Goal: Information Seeking & Learning: Learn about a topic

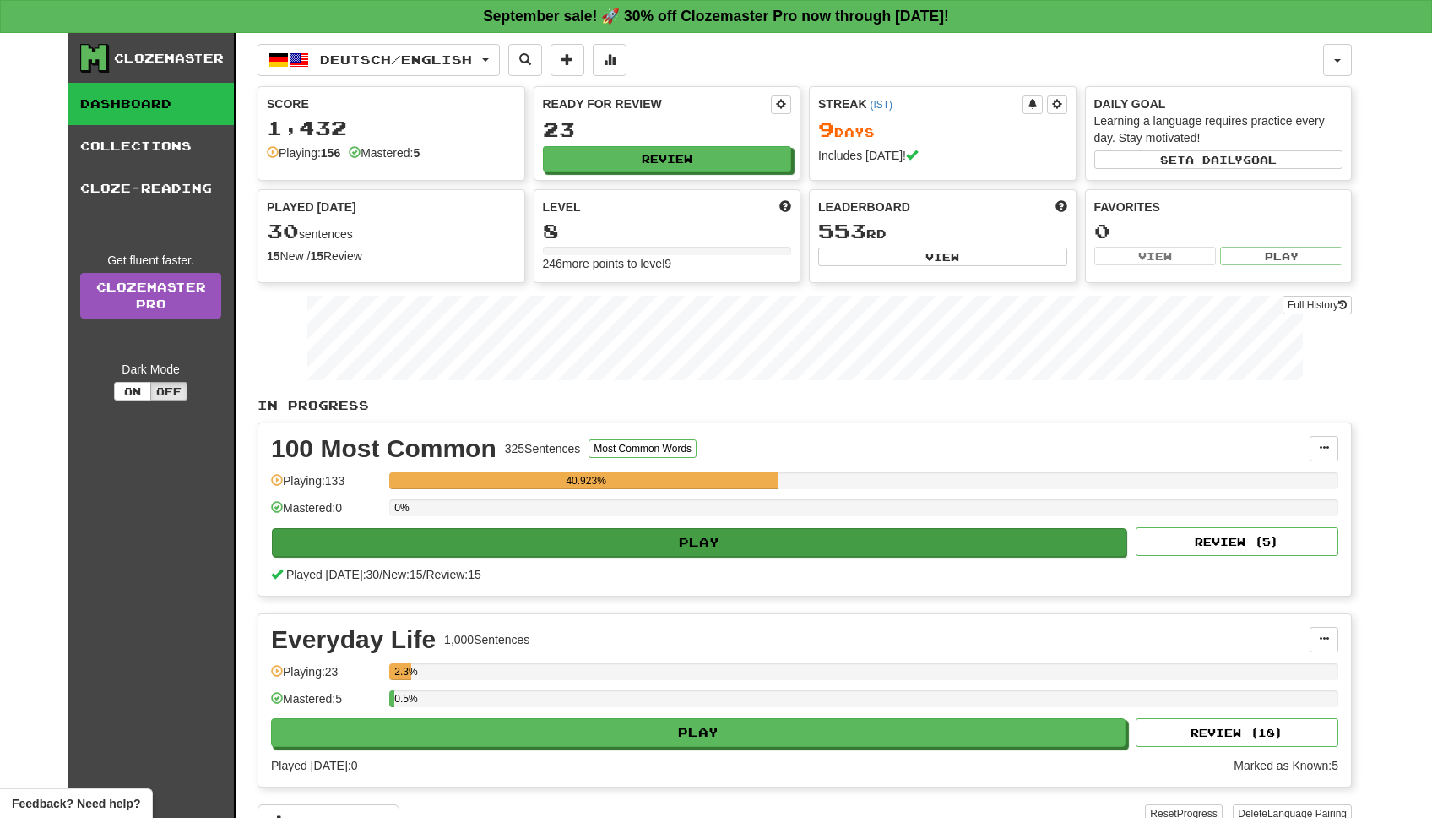
click at [702, 538] on button "Play" at bounding box center [699, 542] width 855 height 29
select select "**"
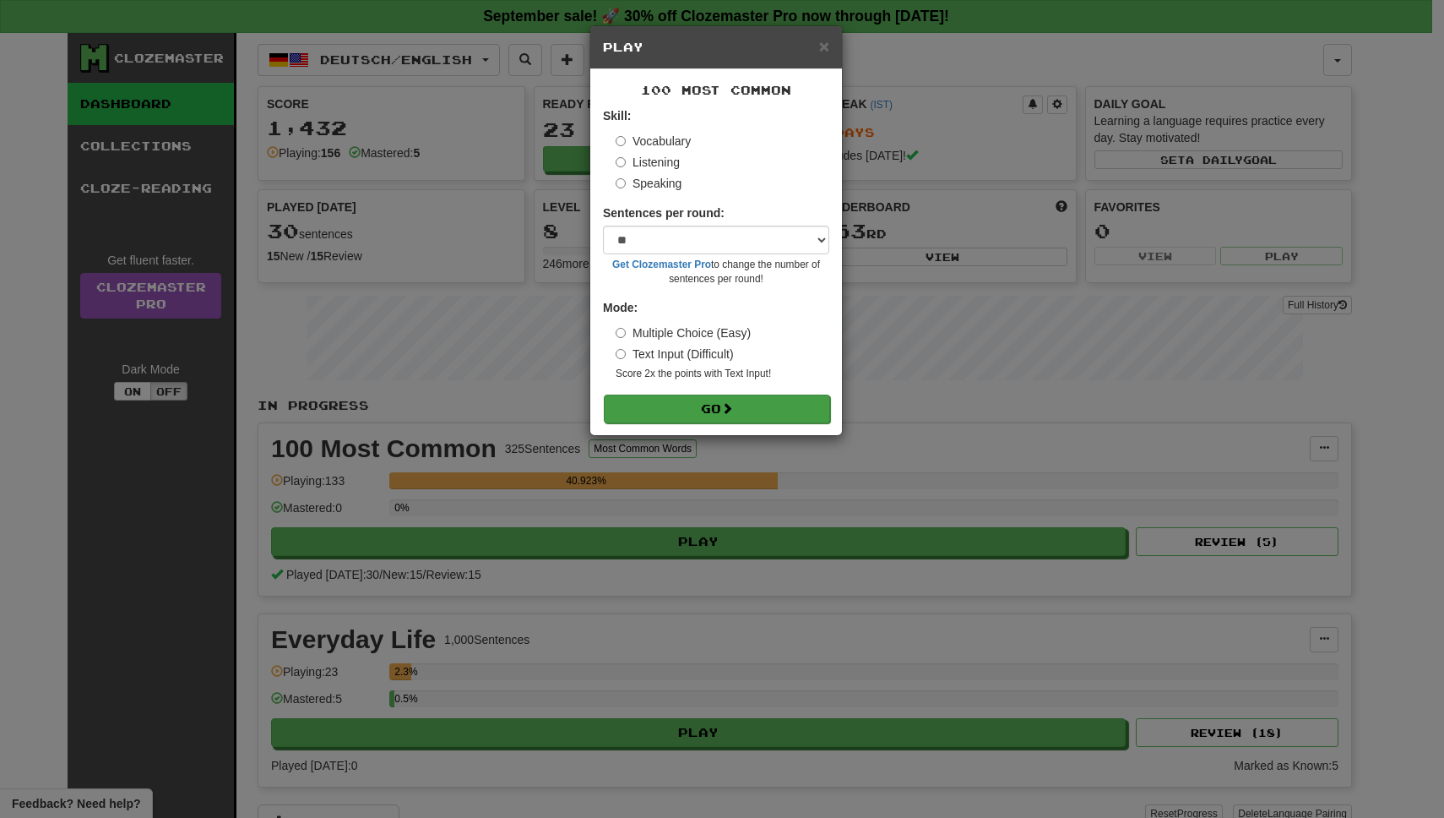
click at [716, 403] on button "Go" at bounding box center [717, 408] width 226 height 29
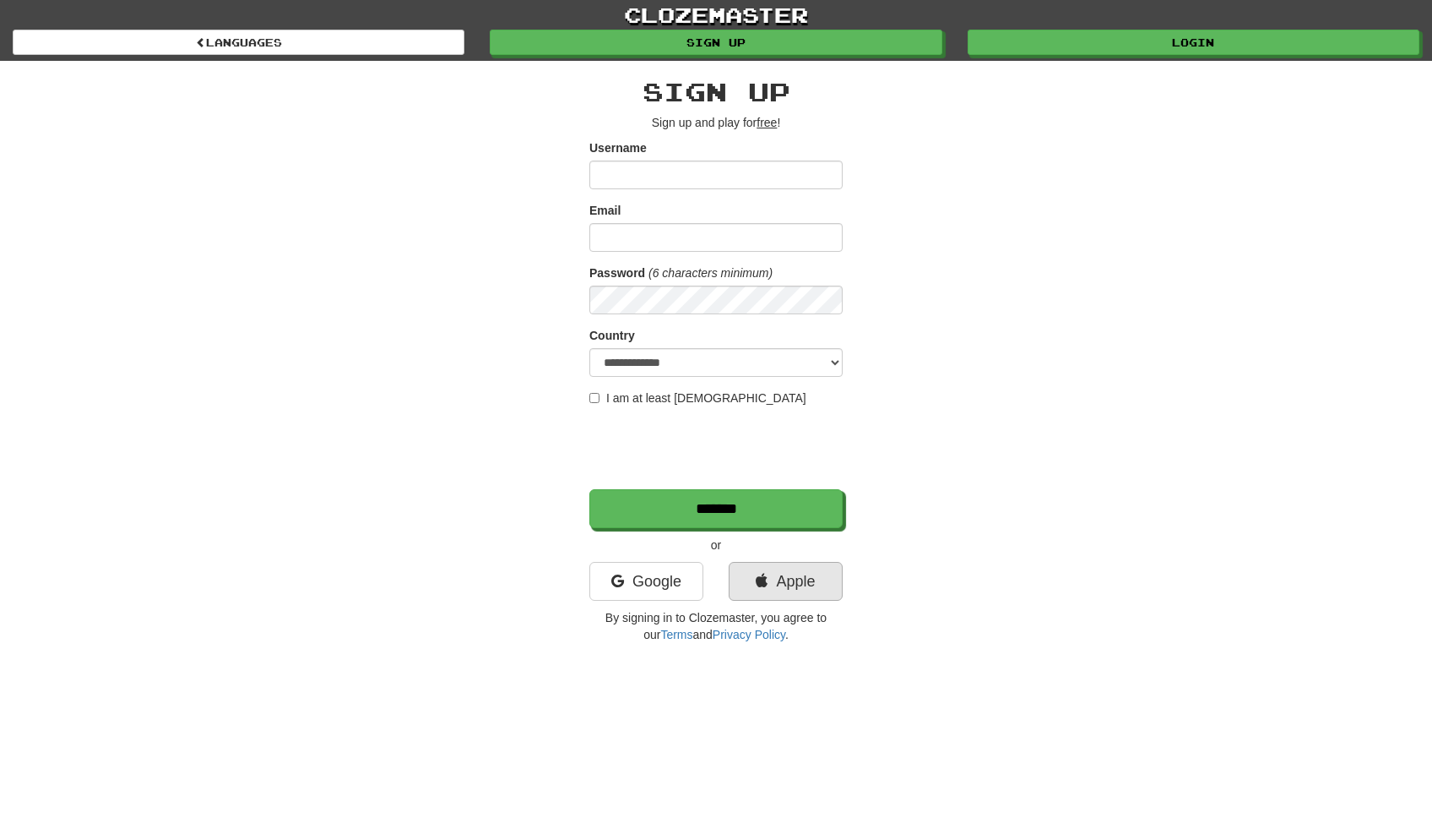
click at [786, 589] on link "Apple" at bounding box center [786, 581] width 114 height 39
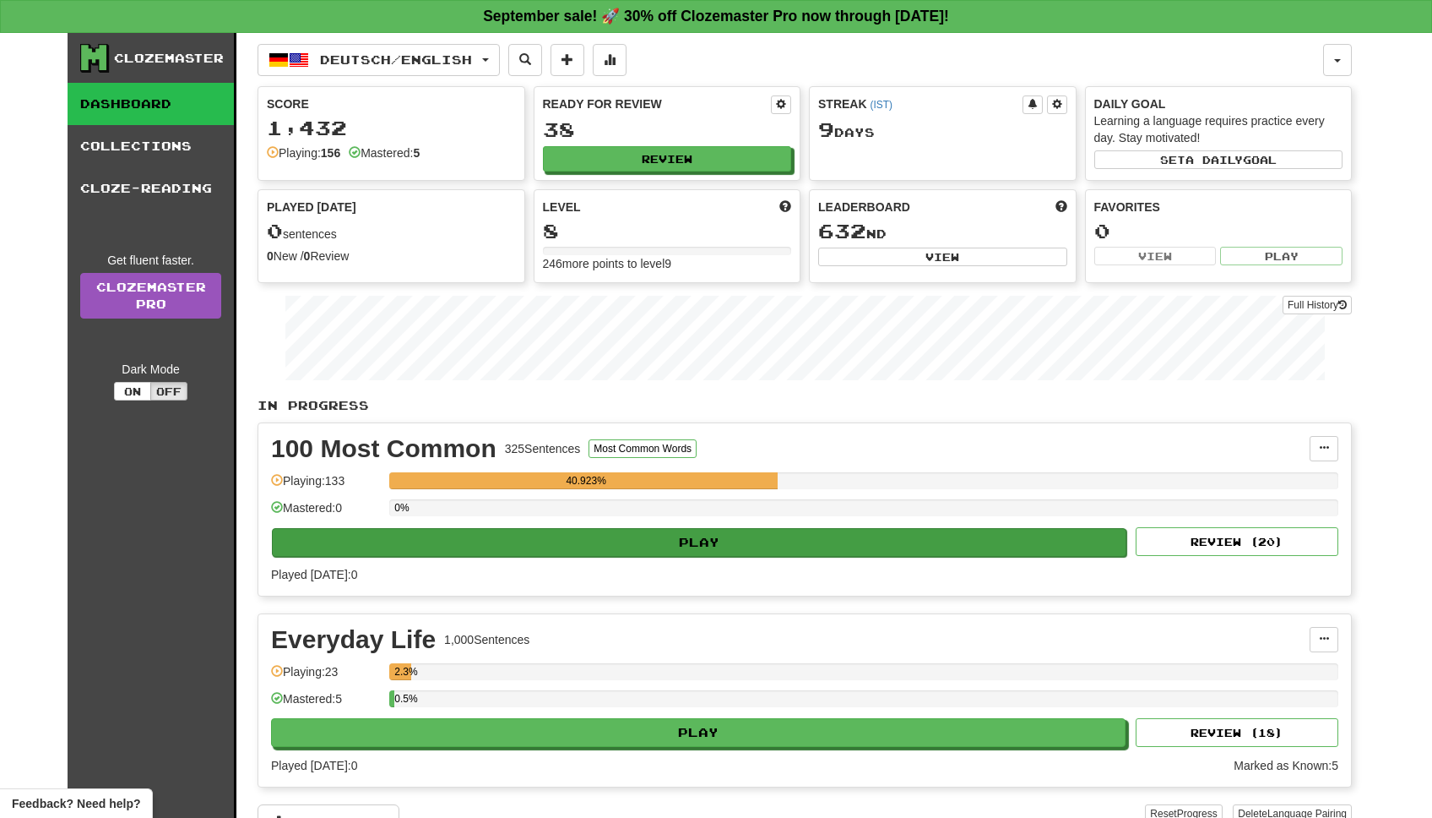
click at [718, 538] on button "Play" at bounding box center [699, 542] width 855 height 29
select select "**"
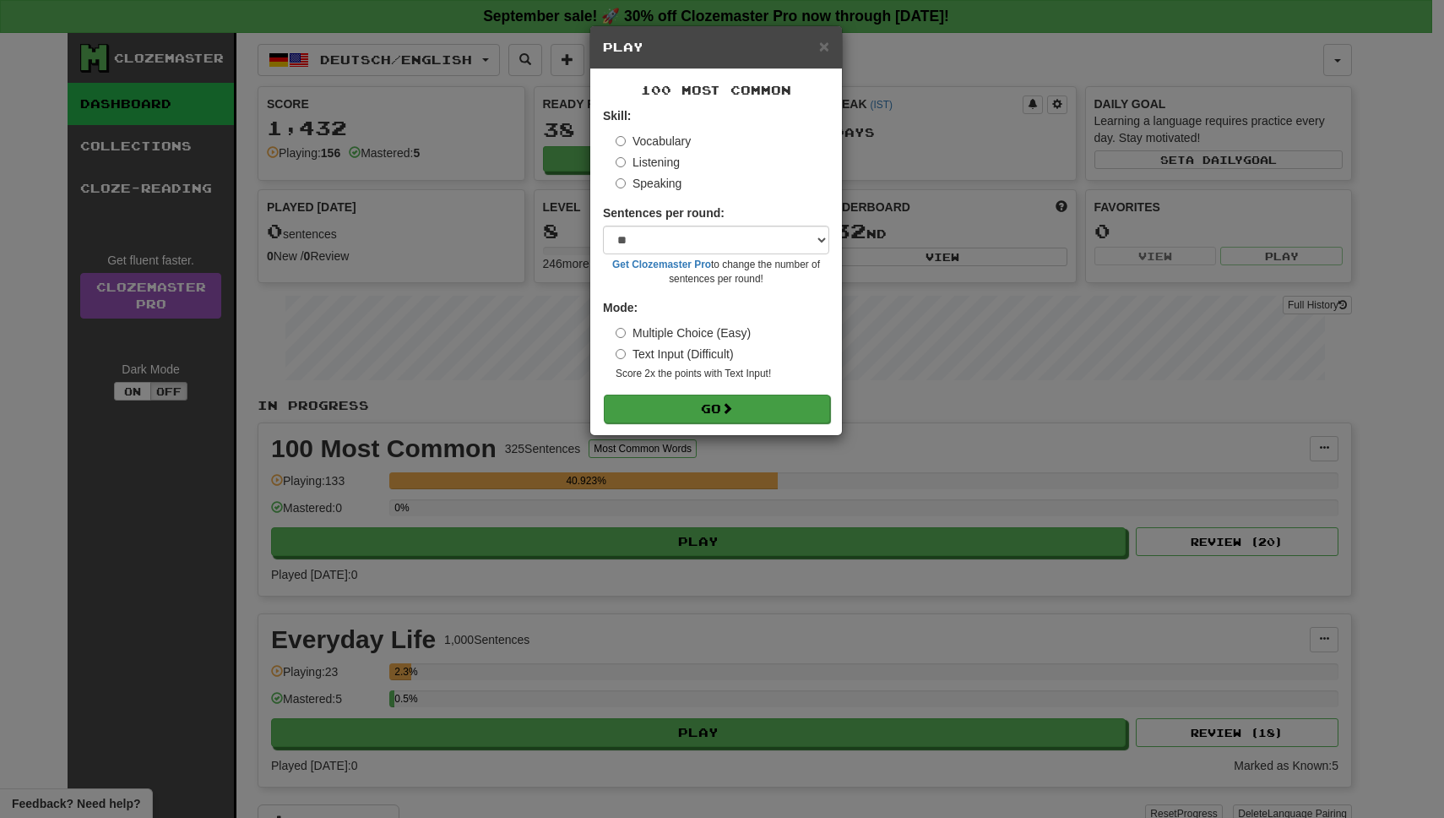
click at [709, 418] on button "Go" at bounding box center [717, 408] width 226 height 29
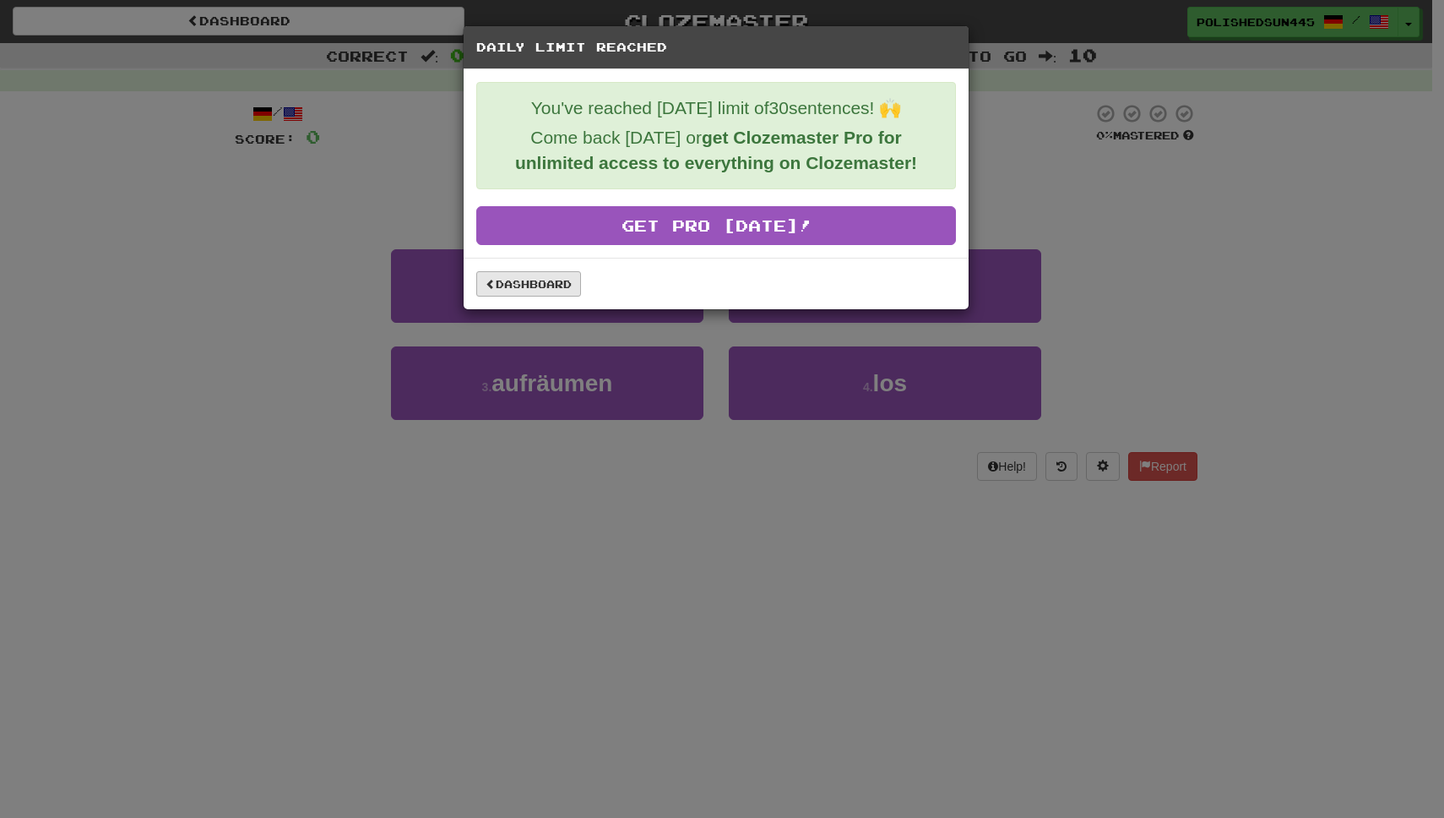
click at [503, 291] on link "Dashboard" at bounding box center [528, 283] width 105 height 25
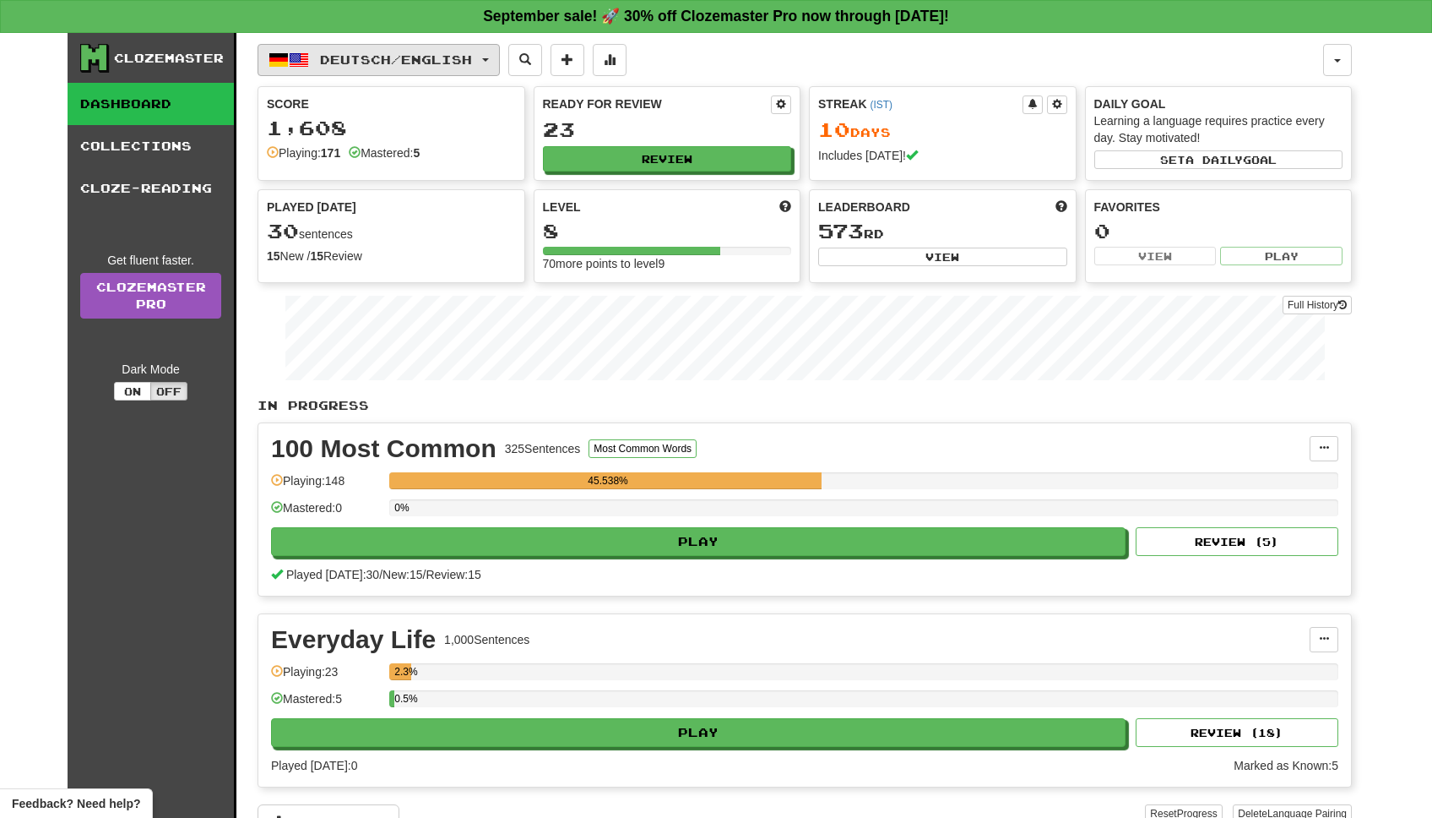
click at [346, 52] on span "Deutsch / English" at bounding box center [396, 59] width 152 height 14
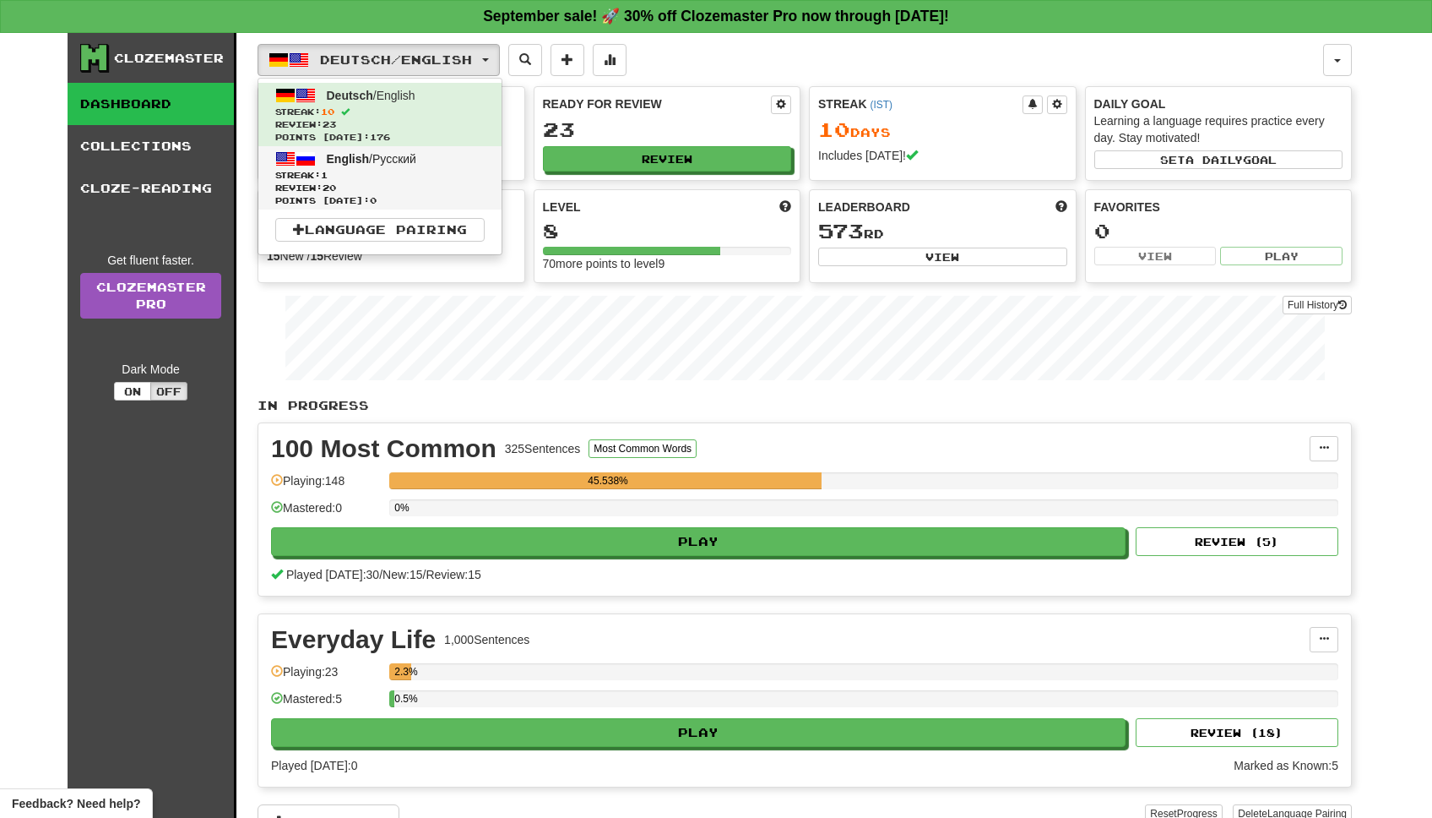
click at [368, 161] on span "English / Русский" at bounding box center [372, 159] width 90 height 14
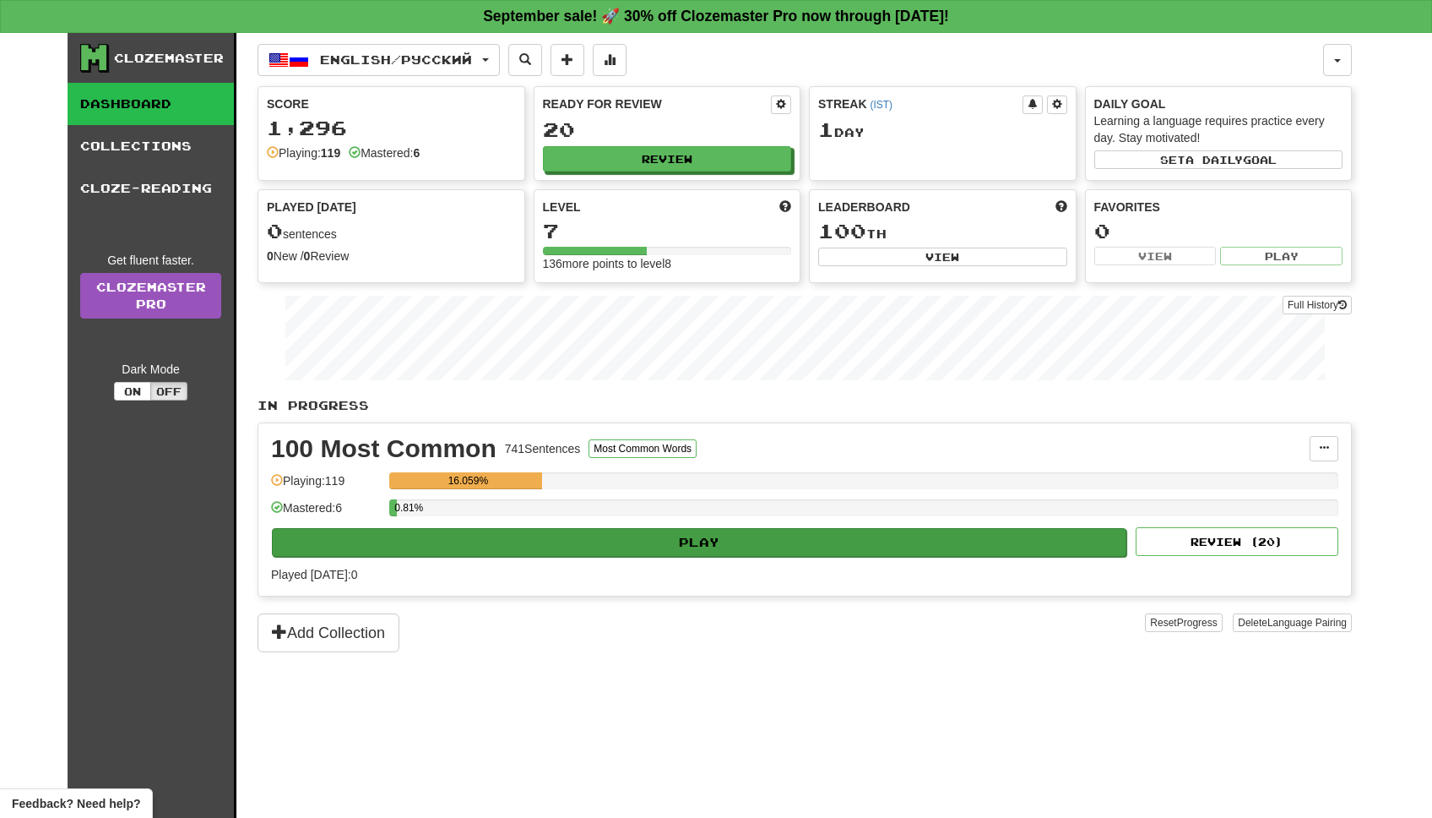
click at [779, 541] on button "Play" at bounding box center [699, 542] width 855 height 29
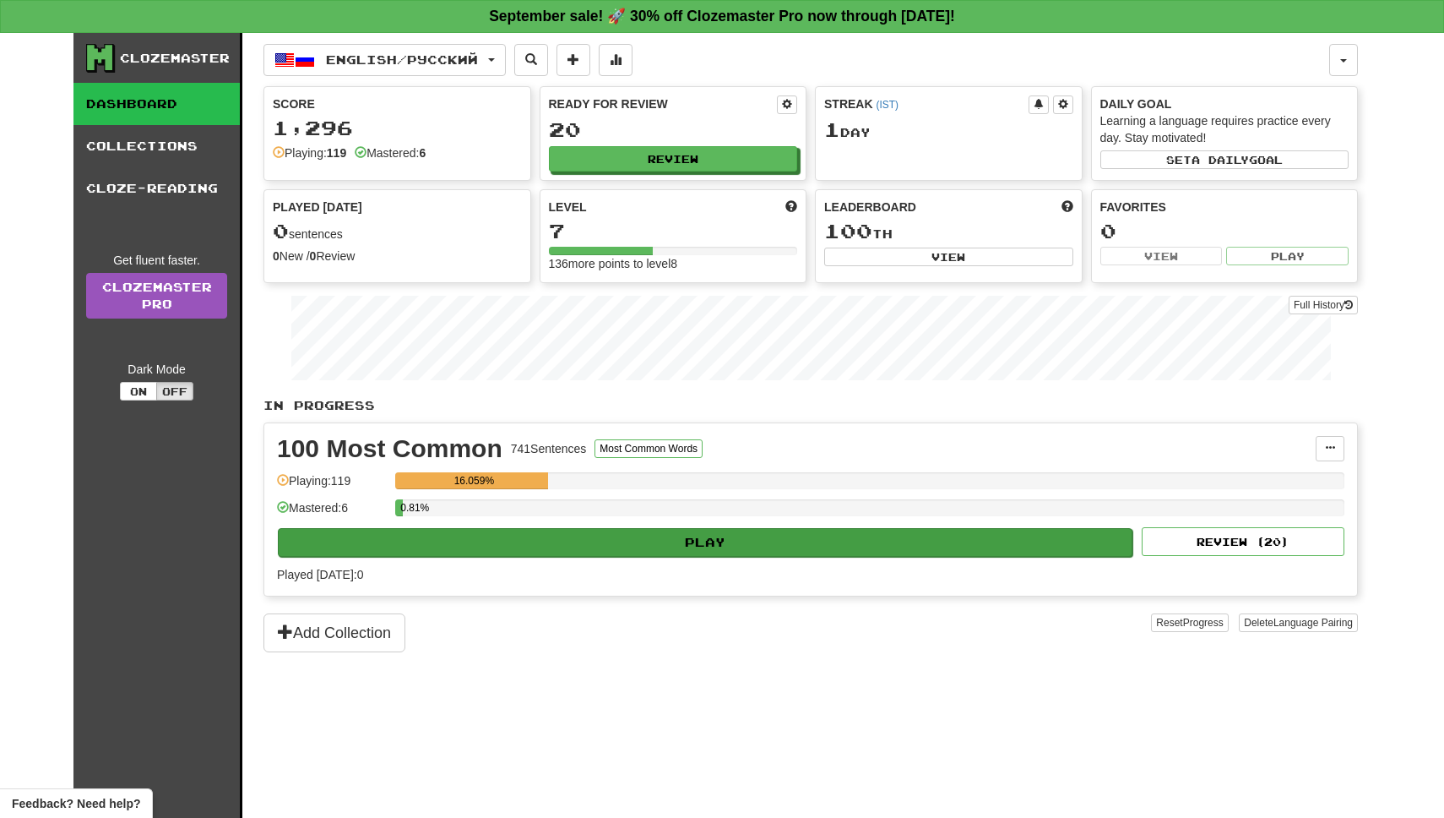
select select "**"
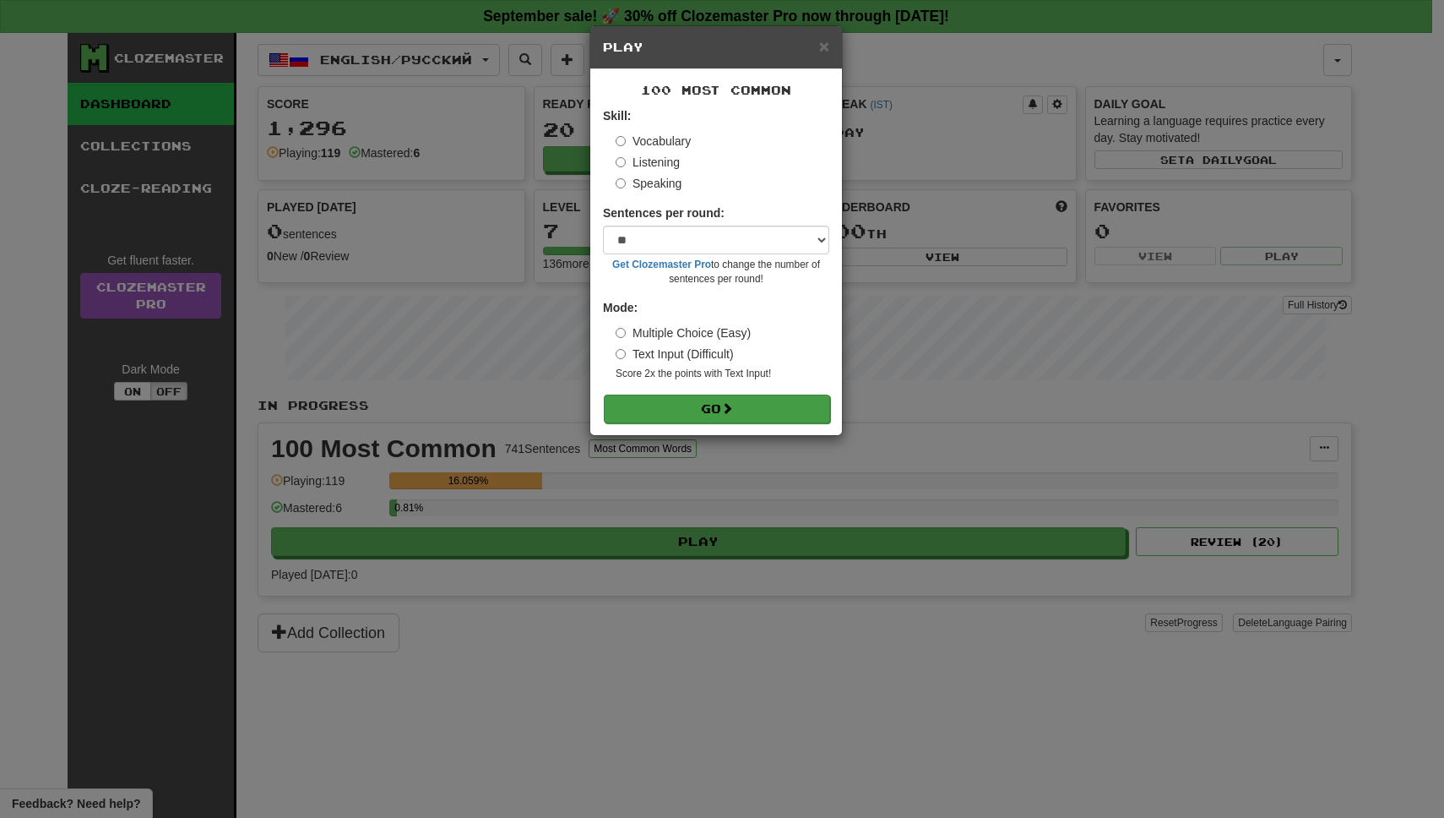
click at [733, 411] on span at bounding box center [727, 408] width 12 height 12
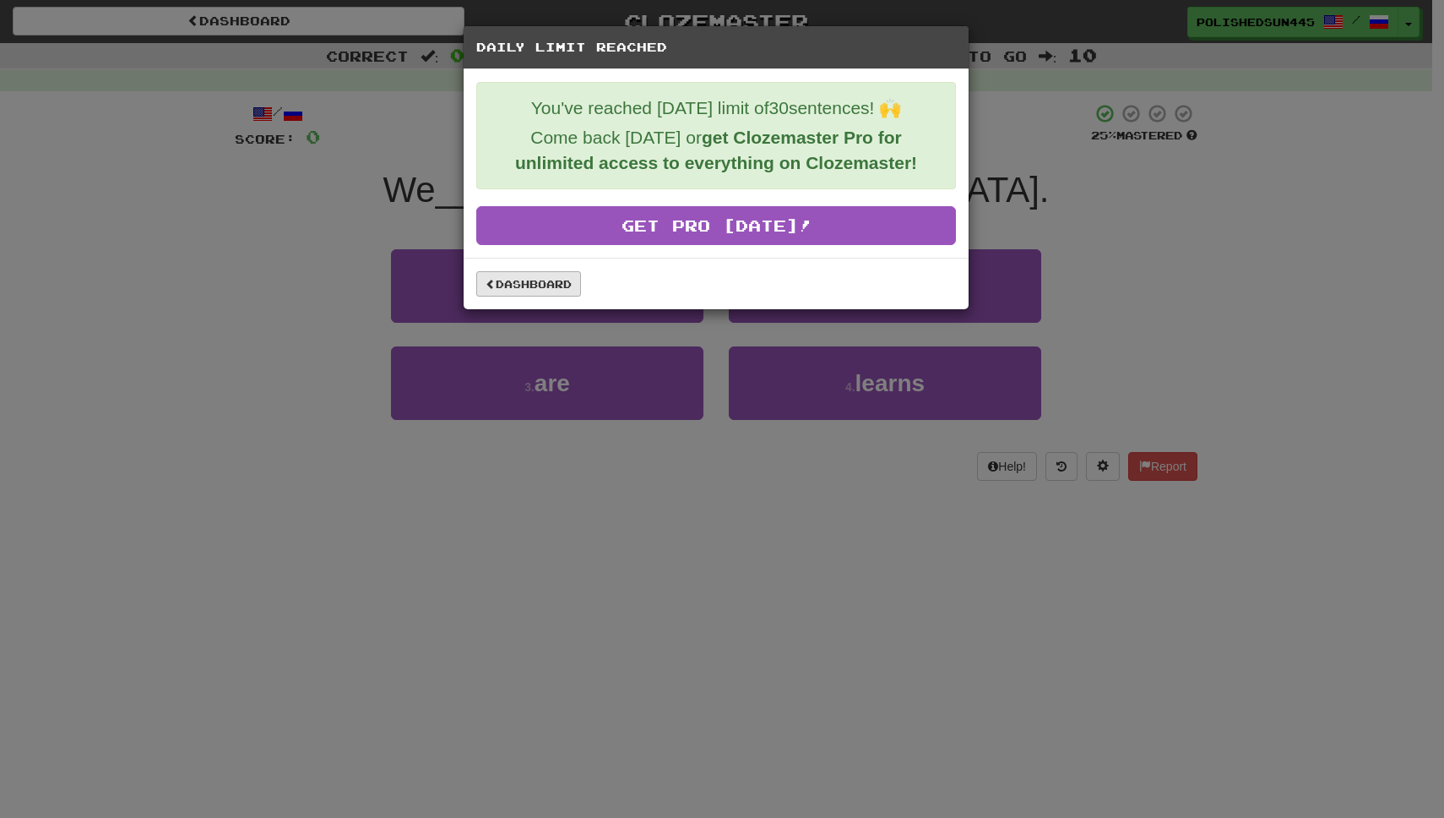
click at [545, 285] on link "Dashboard" at bounding box center [528, 283] width 105 height 25
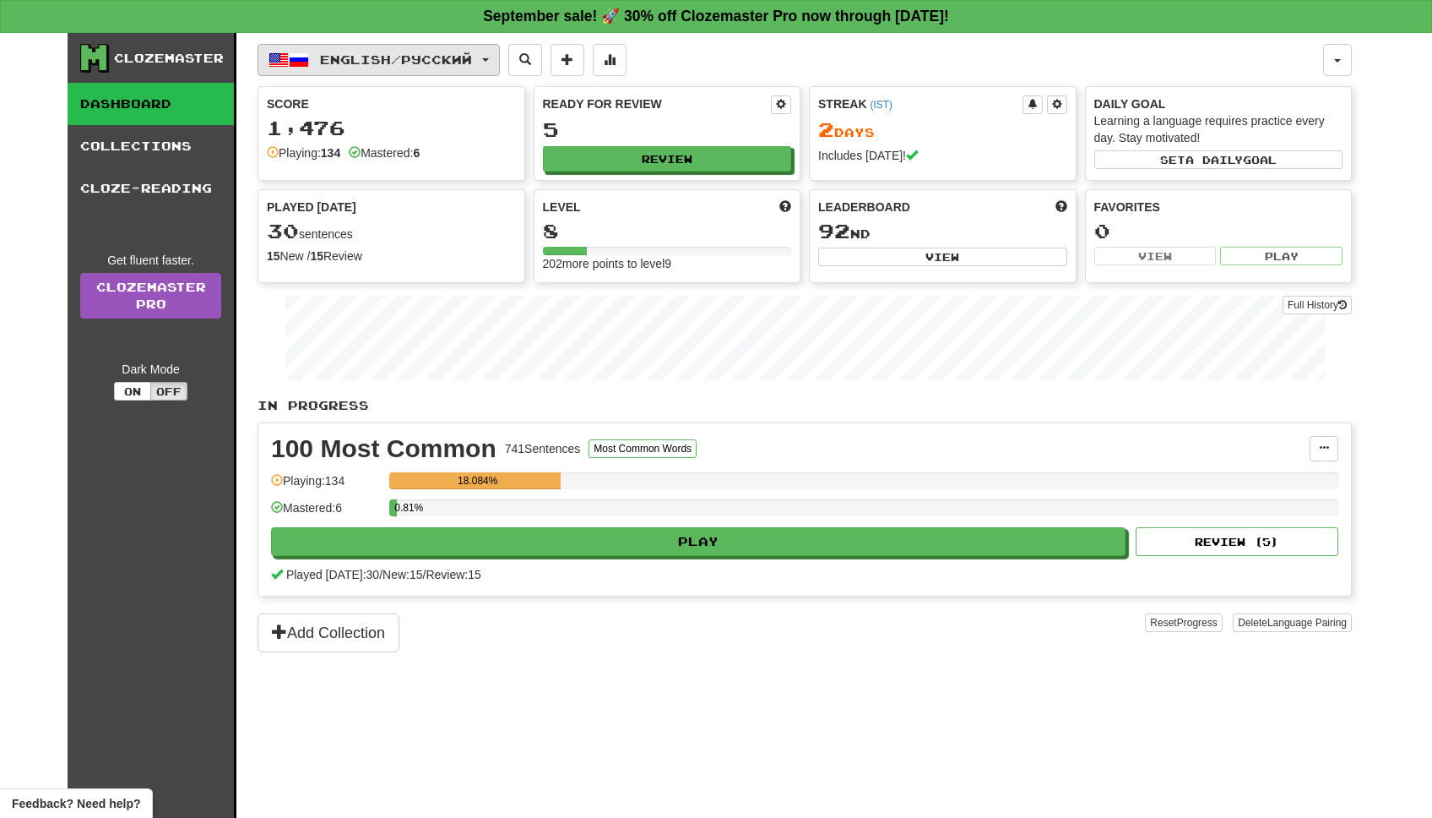
click at [369, 61] on span "English / Русский" at bounding box center [396, 59] width 152 height 14
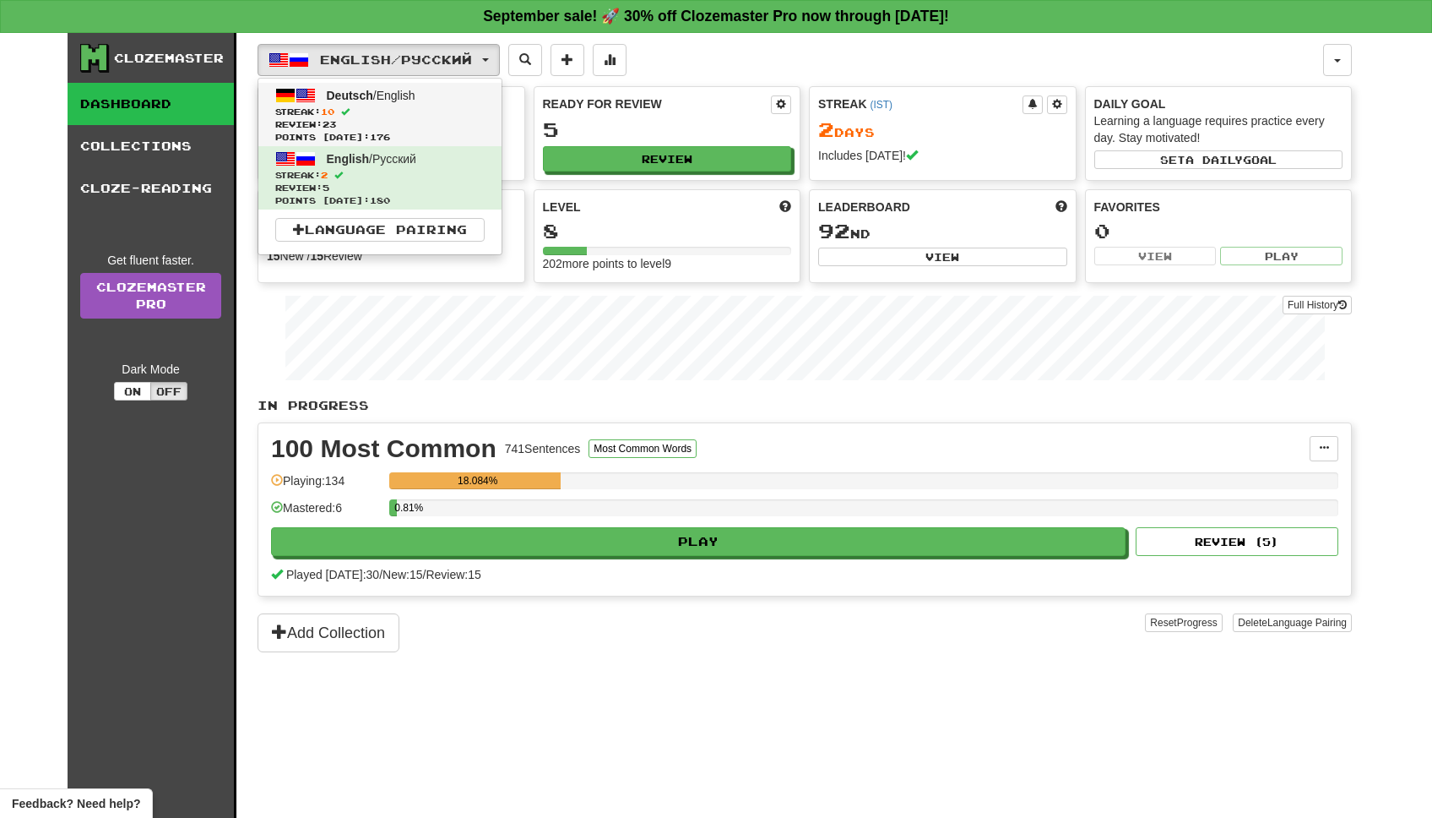
click at [372, 106] on span "Streak: 10" at bounding box center [379, 112] width 209 height 13
